Goal: Task Accomplishment & Management: Manage account settings

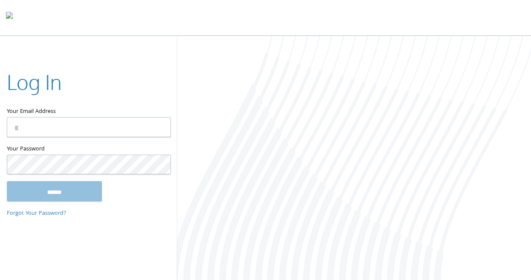
click at [90, 124] on input "Your Email Address" at bounding box center [89, 127] width 164 height 20
type input "**********"
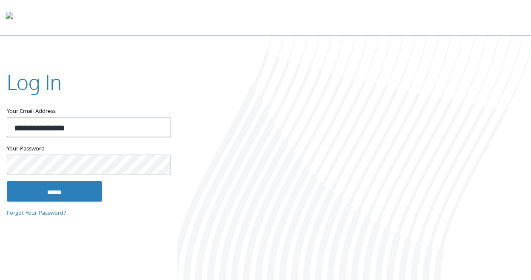
click at [7, 181] on input "******" at bounding box center [54, 191] width 95 height 20
